Goal: Contribute content: Add original content to the website for others to see

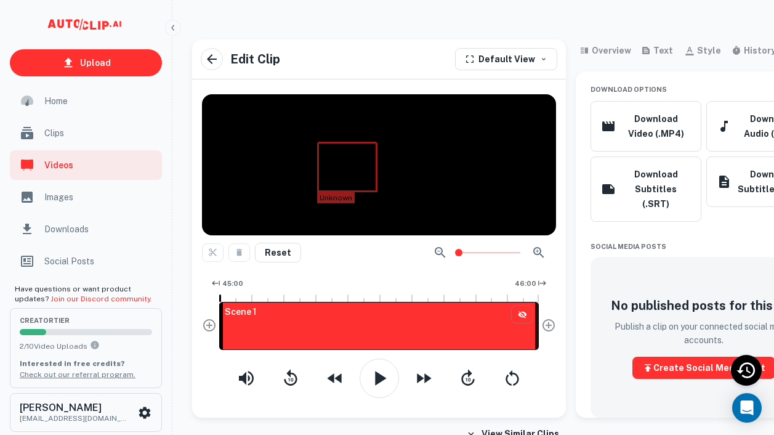
scroll to position [0, 54]
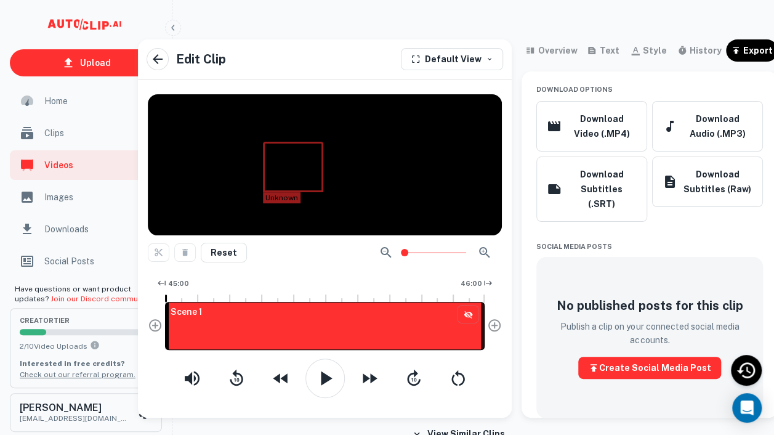
click at [47, 99] on span "Home" at bounding box center [99, 101] width 110 height 14
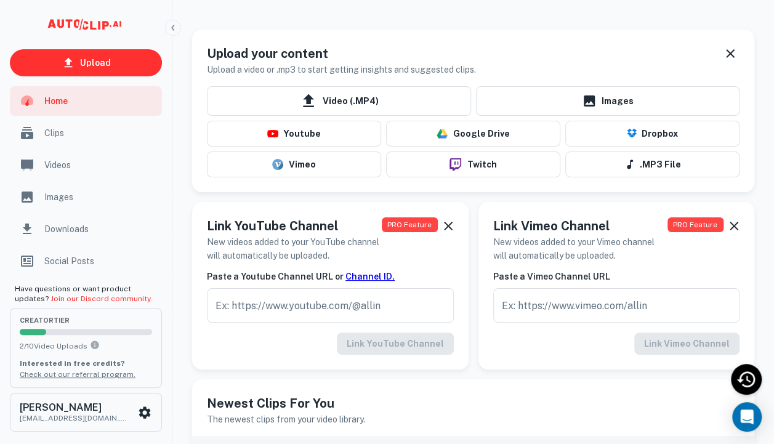
click at [61, 165] on span "Videos" at bounding box center [99, 165] width 110 height 14
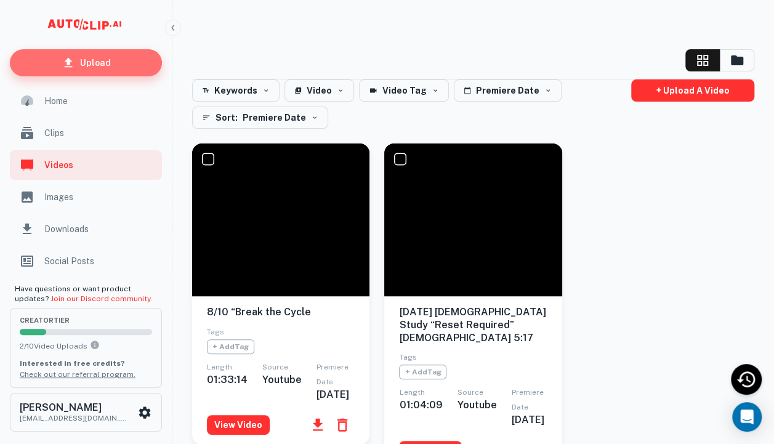
click at [88, 57] on p "Upload" at bounding box center [95, 63] width 31 height 14
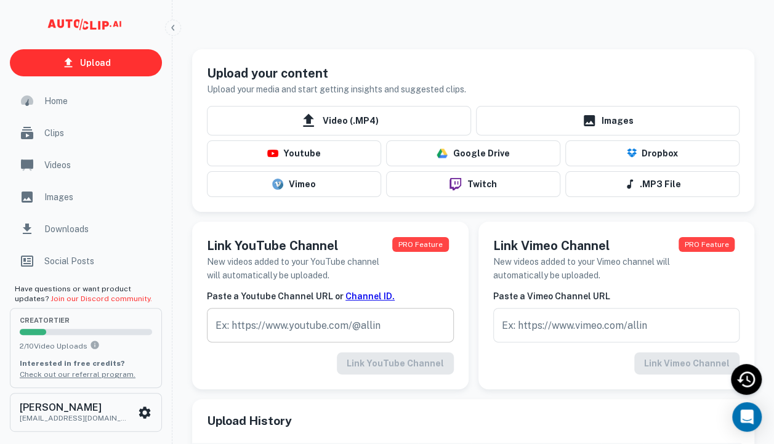
click at [227, 329] on input "text" at bounding box center [330, 325] width 247 height 34
paste input "[URL][DOMAIN_NAME]"
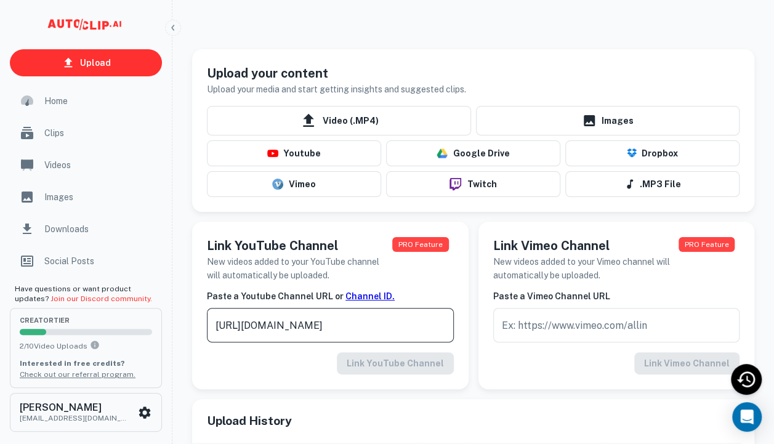
scroll to position [0, 84]
type input "[URL][DOMAIN_NAME]"
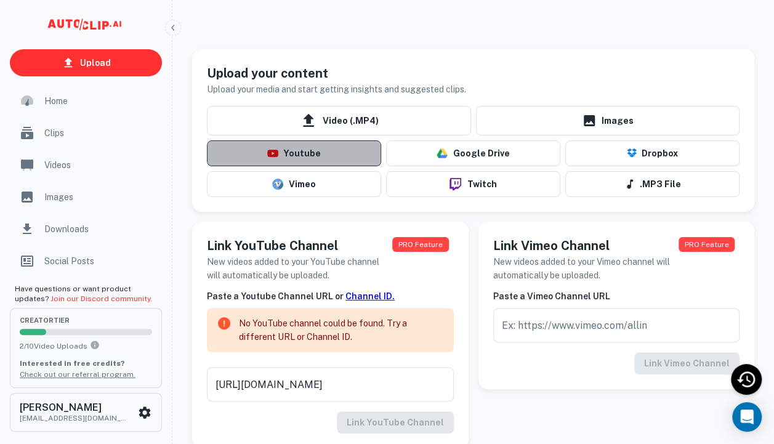
click at [306, 162] on button "Youtube" at bounding box center [294, 153] width 174 height 26
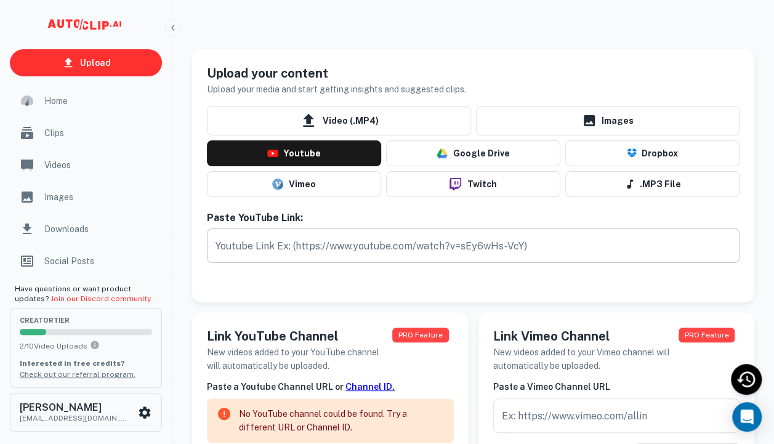
click at [240, 246] on input "text" at bounding box center [473, 246] width 533 height 34
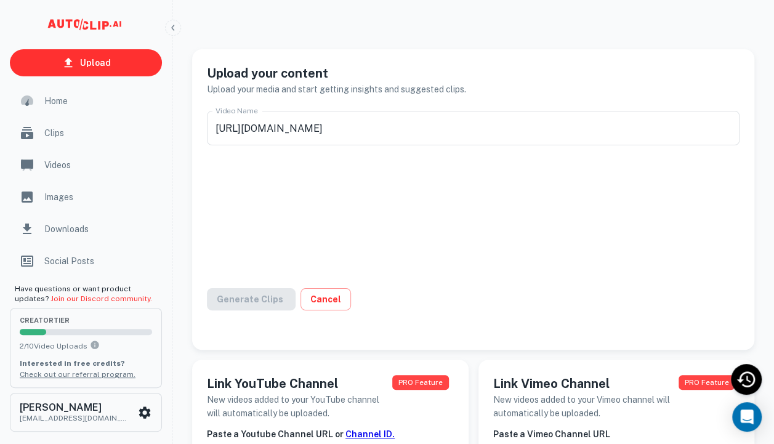
type input "8/13 Refresh and Refuel : “Stretch In”"
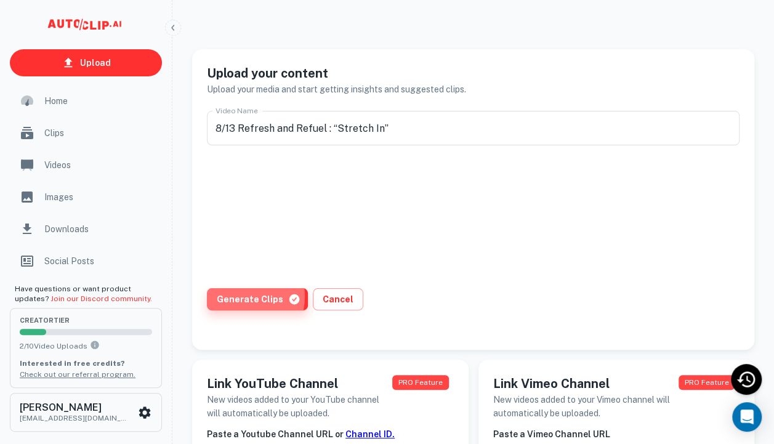
click at [243, 297] on button "Generate Clips" at bounding box center [257, 299] width 101 height 22
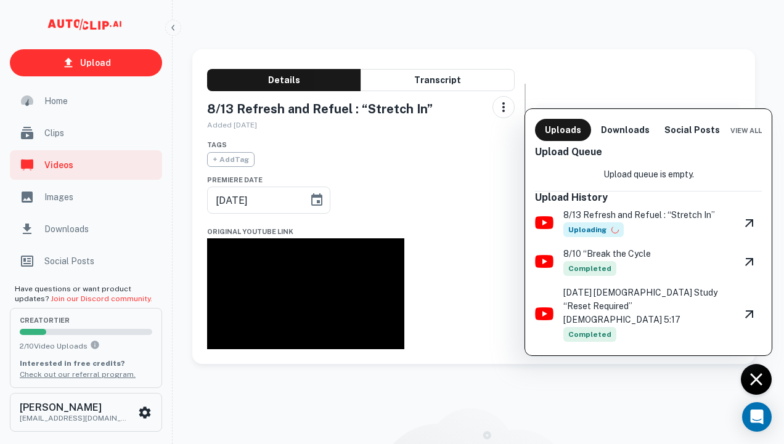
click at [133, 68] on div at bounding box center [392, 222] width 784 height 444
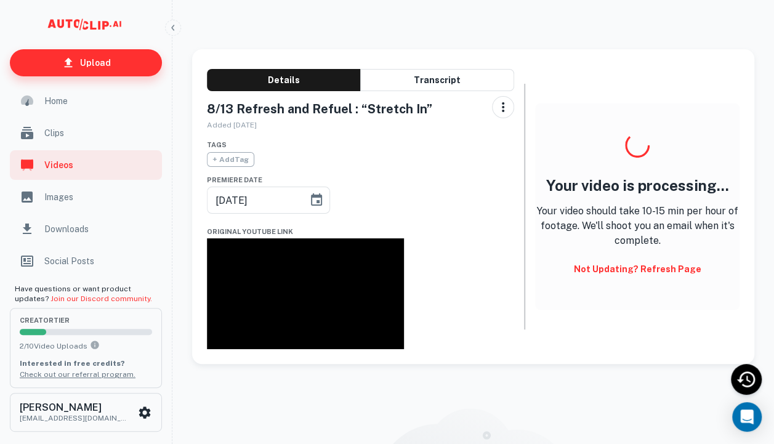
click at [83, 65] on p "Upload" at bounding box center [95, 63] width 31 height 14
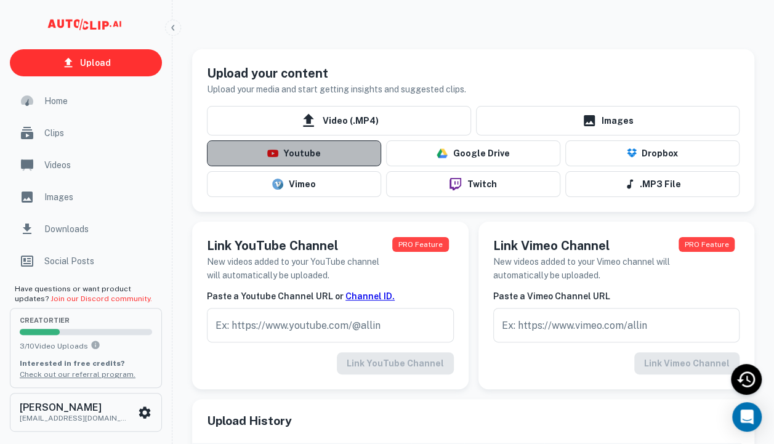
click at [296, 153] on button "Youtube" at bounding box center [294, 153] width 174 height 26
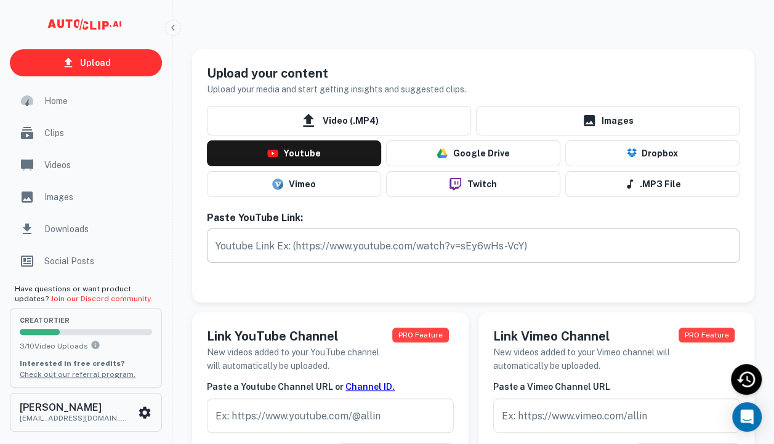
click at [269, 248] on input "text" at bounding box center [473, 246] width 533 height 34
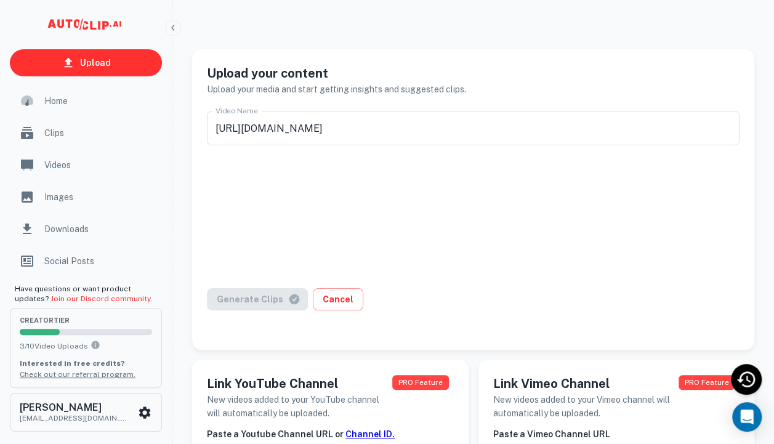
type input "8/17 Worship Services"
click at [256, 301] on button "Generate Clips" at bounding box center [257, 299] width 101 height 22
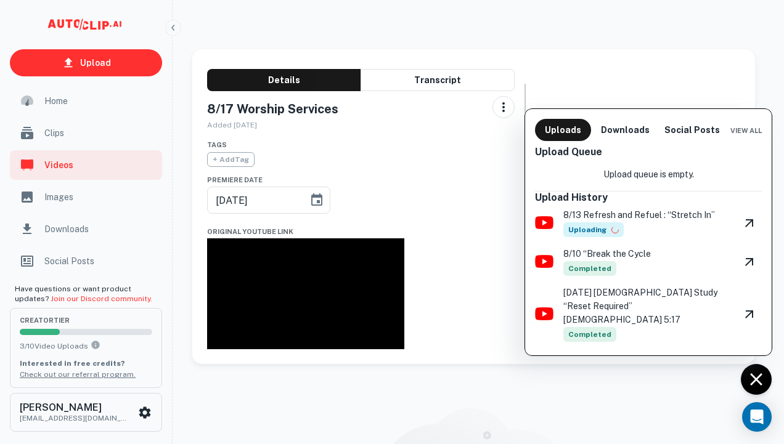
click at [59, 167] on div at bounding box center [392, 222] width 784 height 444
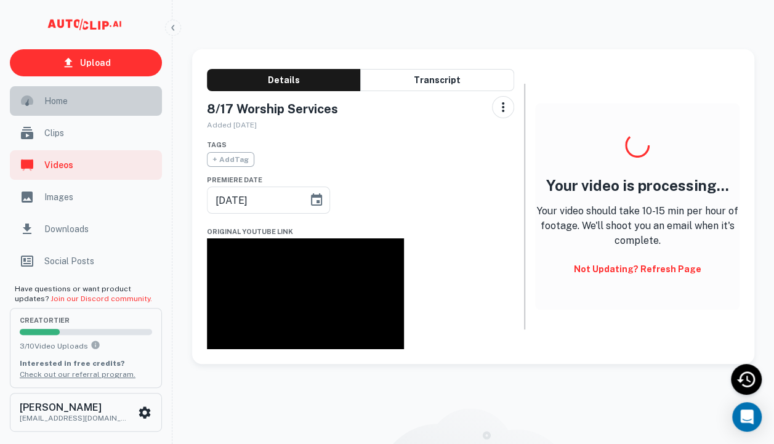
click at [60, 100] on span "Home" at bounding box center [99, 101] width 110 height 14
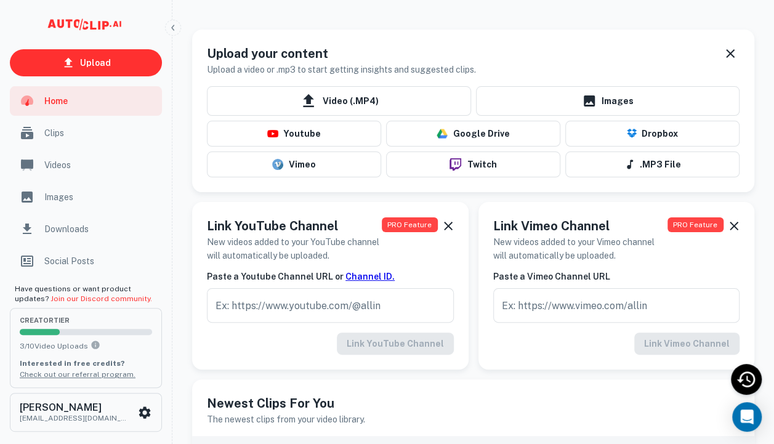
click at [60, 163] on span "Videos" at bounding box center [99, 165] width 110 height 14
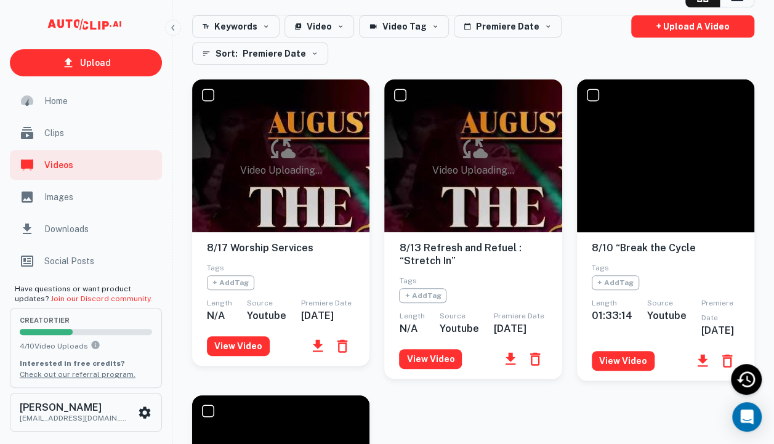
scroll to position [57, 0]
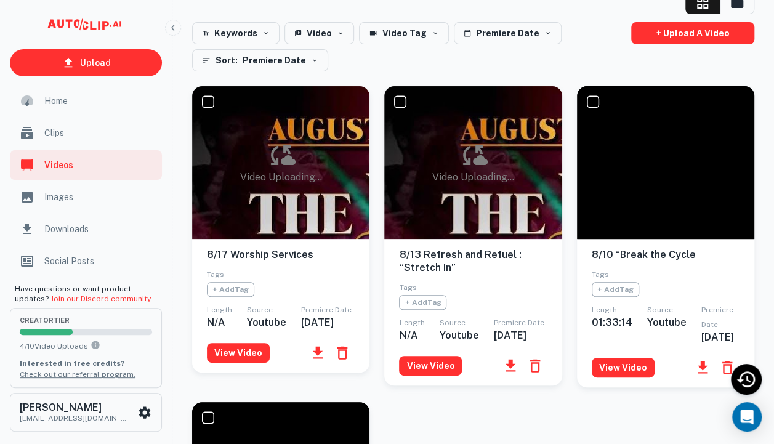
click at [37, 133] on div "Clips" at bounding box center [86, 133] width 152 height 30
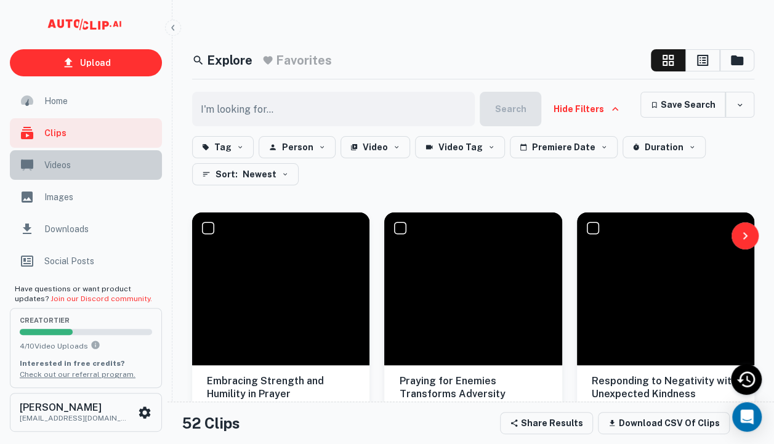
click at [72, 168] on span "Videos" at bounding box center [99, 165] width 110 height 14
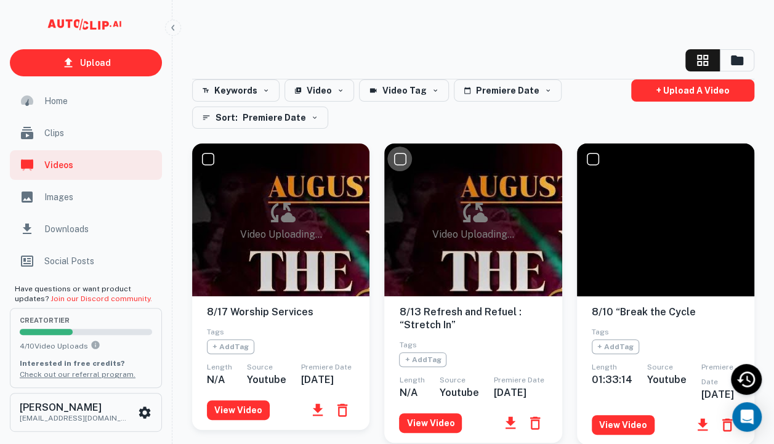
click at [400, 159] on input "checkbox" at bounding box center [400, 159] width 25 height 25
checkbox input "true"
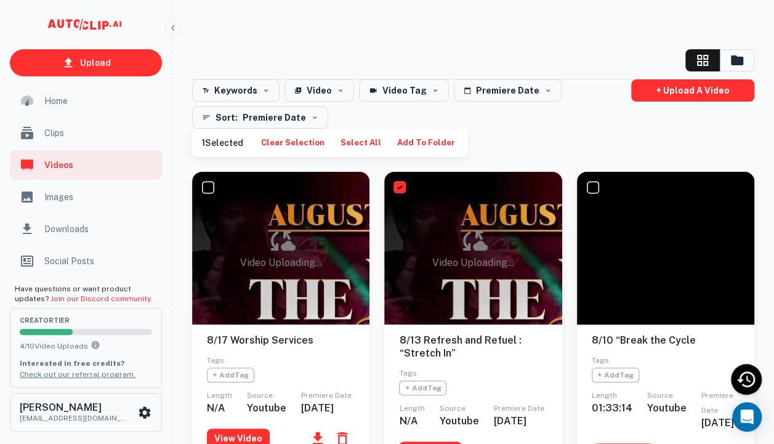
click at [210, 183] on input "checkbox" at bounding box center [207, 187] width 25 height 25
checkbox input "true"
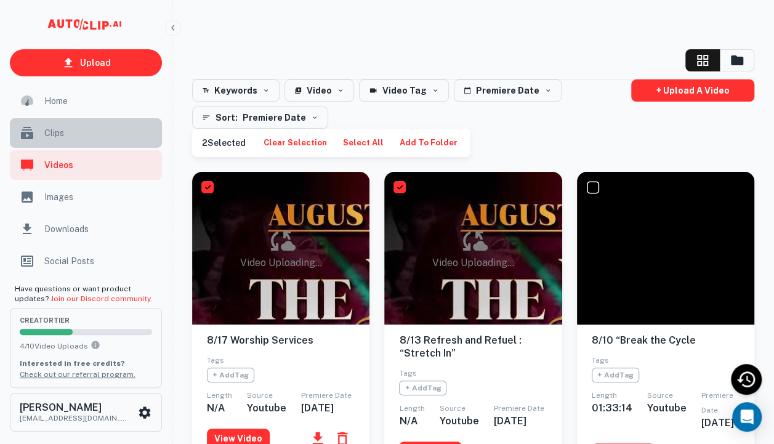
click at [55, 131] on span "Clips" at bounding box center [99, 133] width 110 height 14
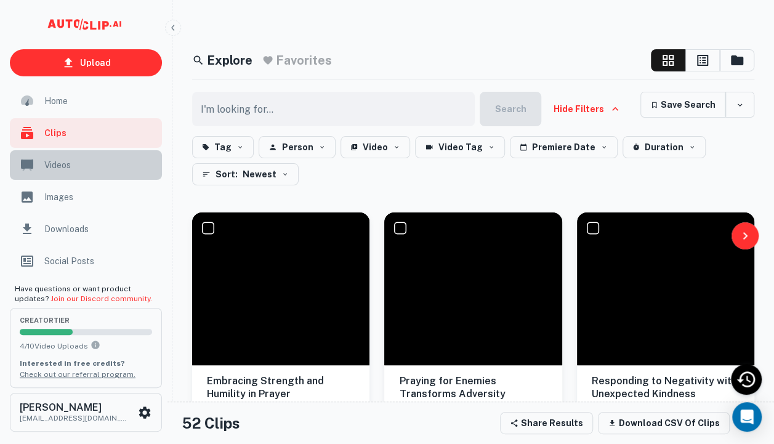
click at [68, 158] on span "Videos" at bounding box center [99, 165] width 110 height 14
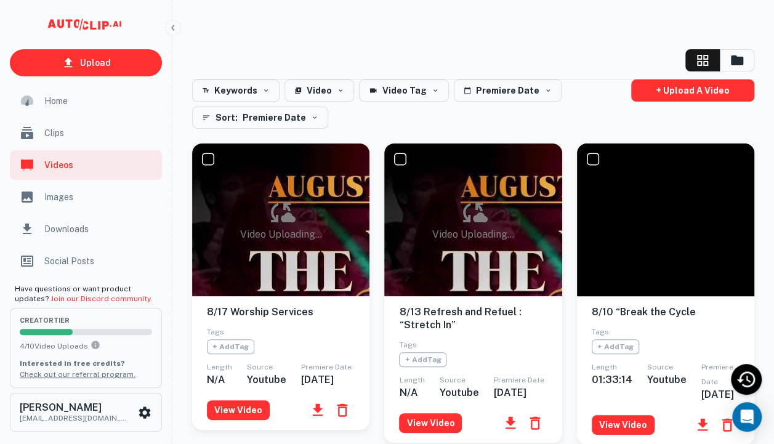
click at [400, 160] on input "checkbox" at bounding box center [400, 159] width 25 height 25
checkbox input "true"
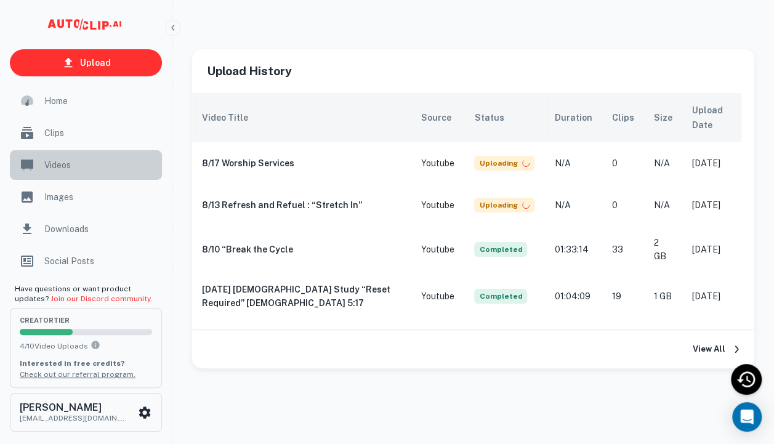
click at [62, 162] on span "Videos" at bounding box center [99, 165] width 110 height 14
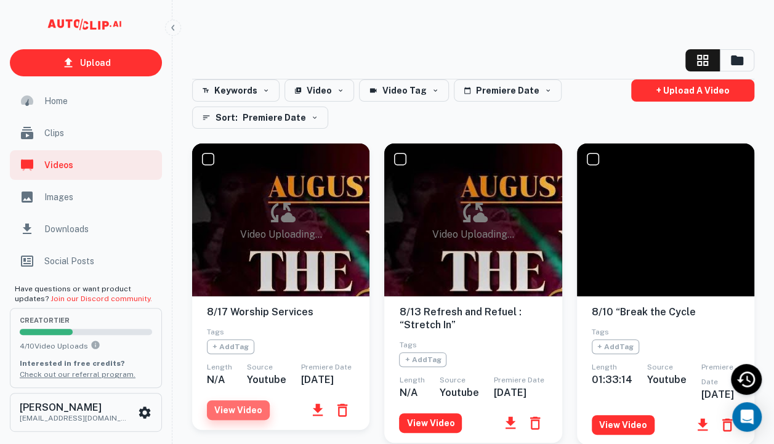
click at [239, 420] on button "View Video" at bounding box center [238, 410] width 63 height 20
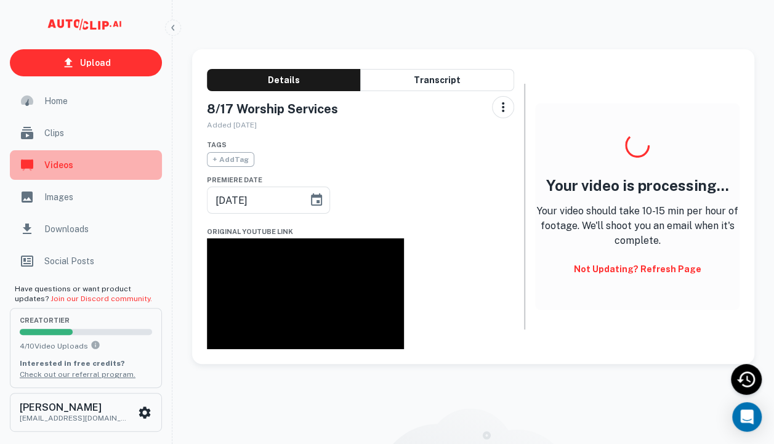
click at [70, 168] on span "Videos" at bounding box center [99, 165] width 110 height 14
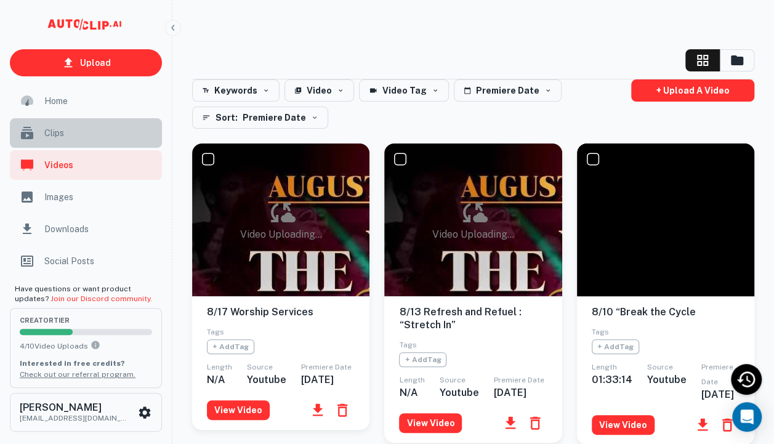
click at [56, 132] on span "Clips" at bounding box center [99, 133] width 110 height 14
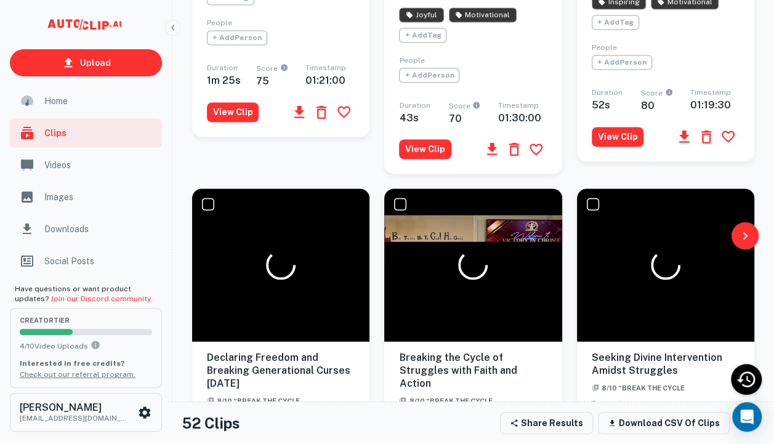
scroll to position [1247, 0]
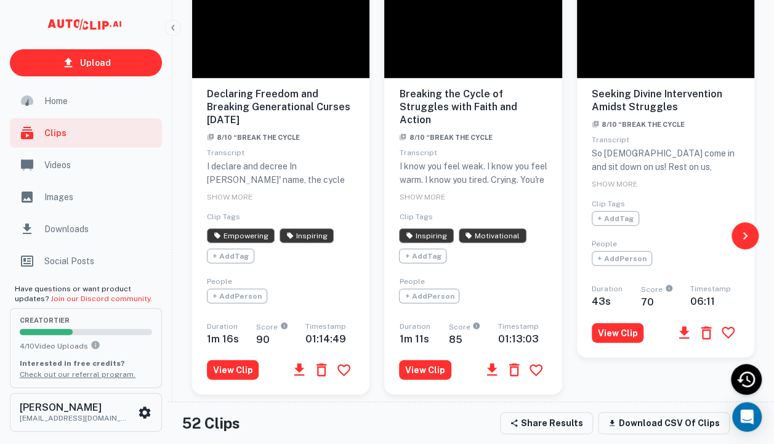
click at [67, 164] on span "Videos" at bounding box center [99, 165] width 110 height 14
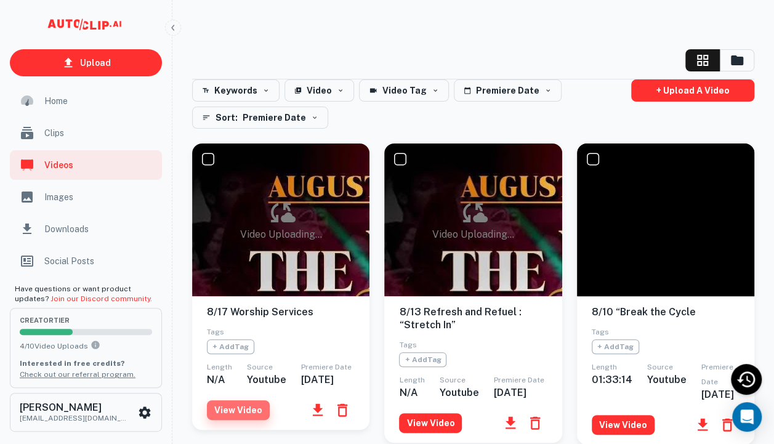
click at [241, 420] on button "View Video" at bounding box center [238, 410] width 63 height 20
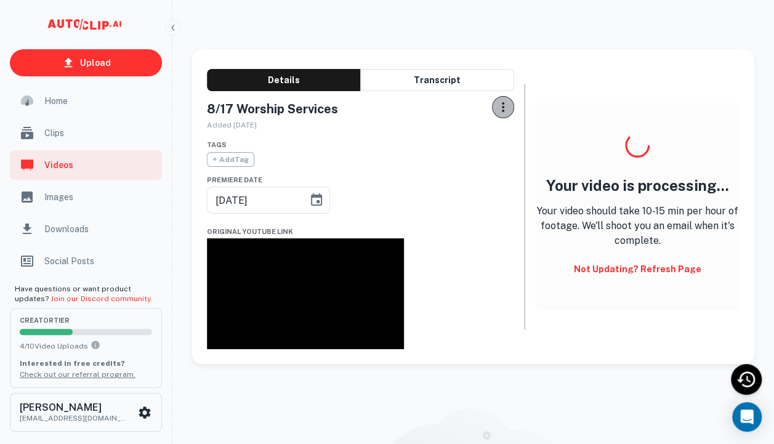
click at [496, 108] on icon "button" at bounding box center [503, 107] width 15 height 15
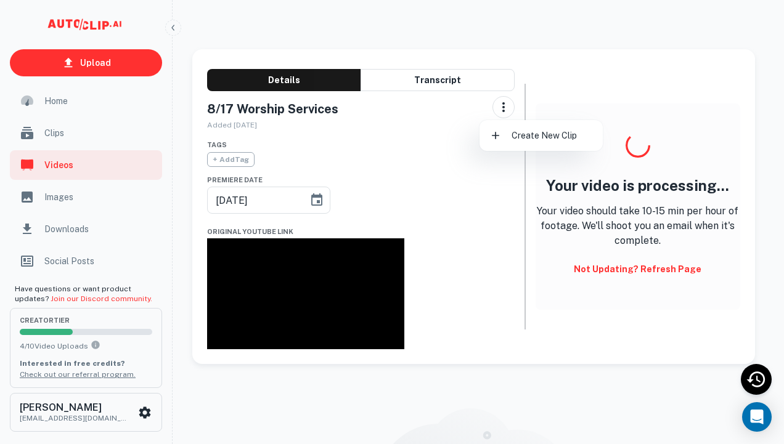
click at [431, 129] on div at bounding box center [392, 222] width 784 height 444
